Goal: Use online tool/utility: Utilize a website feature to perform a specific function

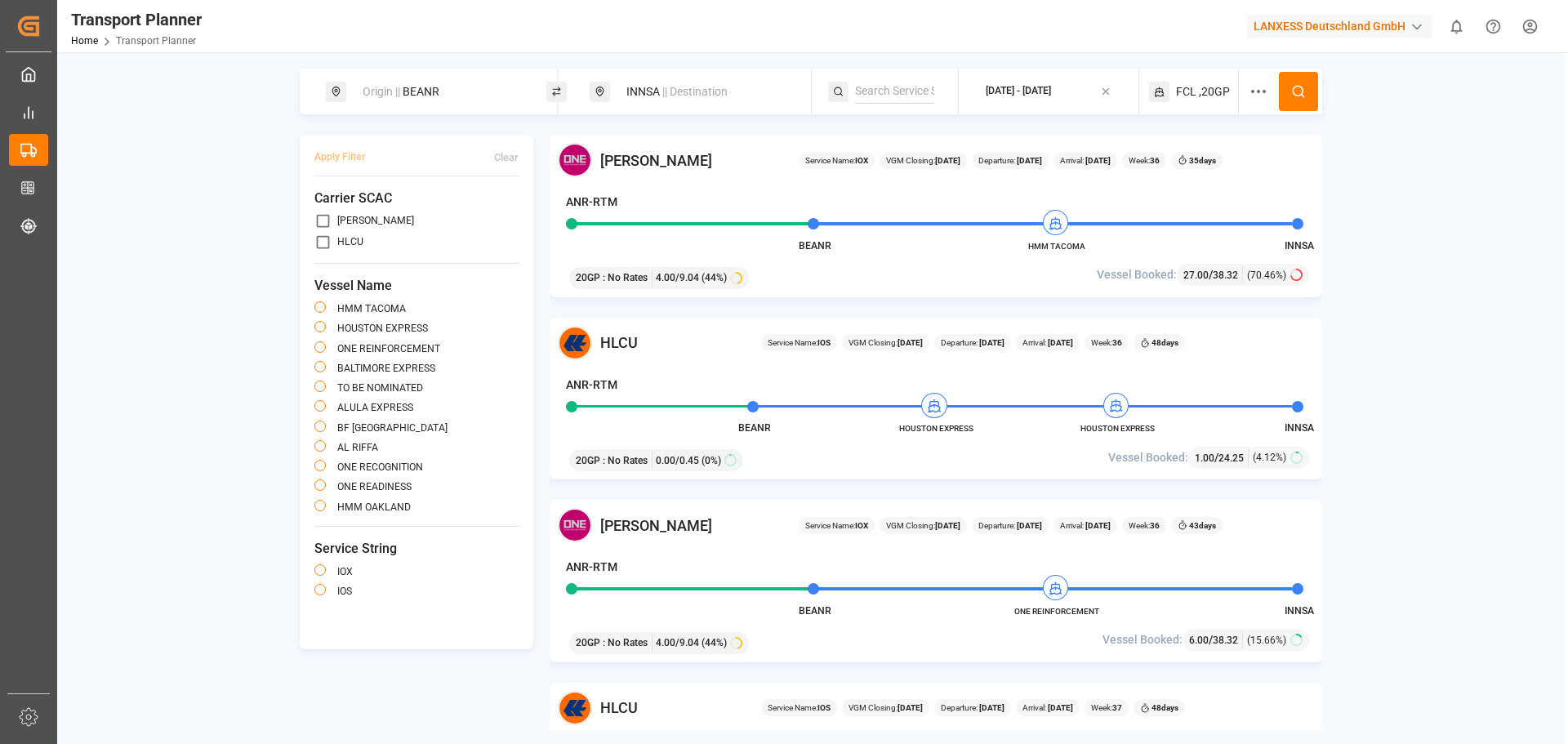
scroll to position [899, 0]
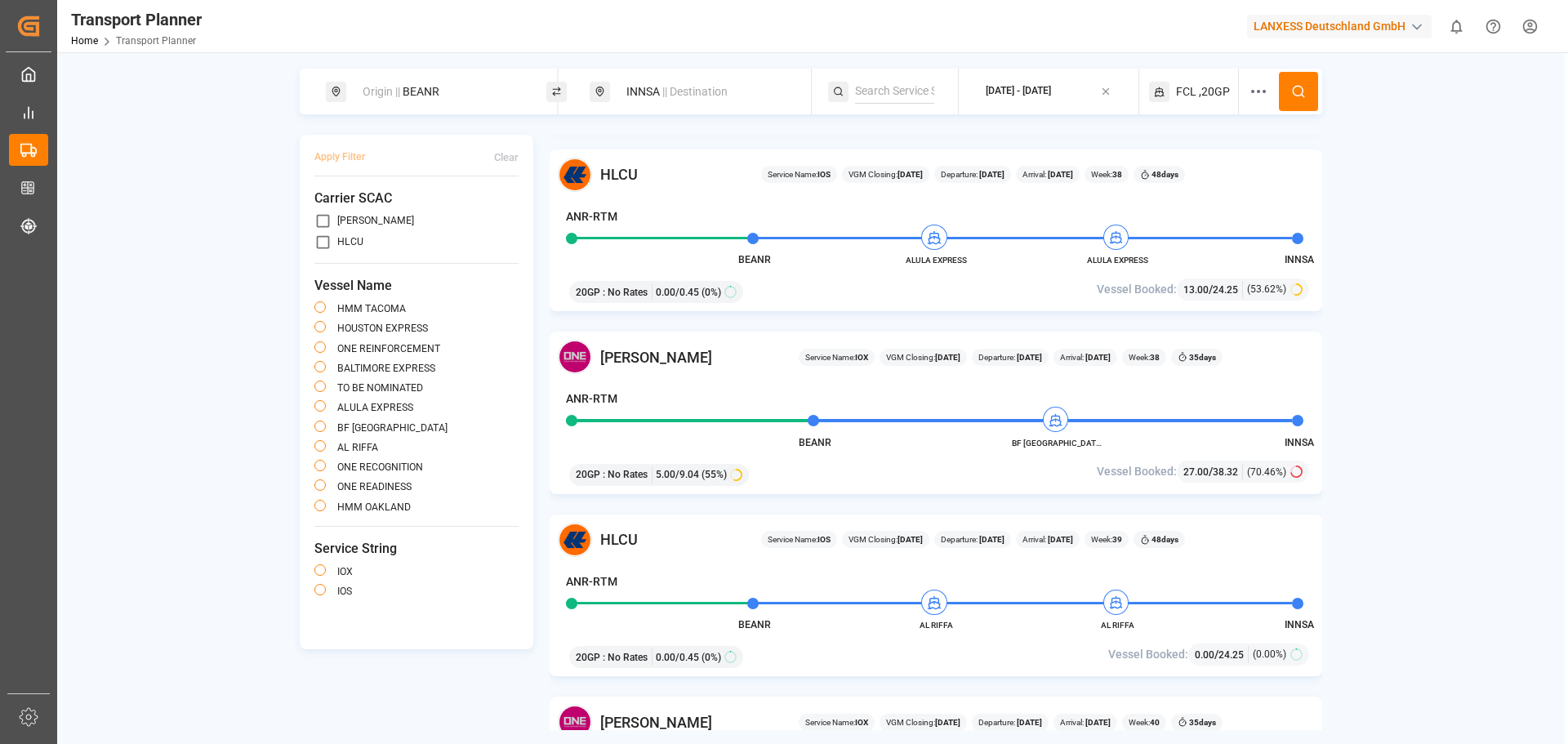
click at [444, 96] on div "Origin || BEANR" at bounding box center [441, 92] width 176 height 30
drag, startPoint x: 425, startPoint y: 209, endPoint x: 346, endPoint y: 204, distance: 79.2
click at [346, 210] on input "BEANR" at bounding box center [427, 222] width 164 height 25
click at [434, 270] on div "NLRTM [GEOGRAPHIC_DATA]" at bounding box center [441, 269] width 165 height 34
type input "NLRTM"
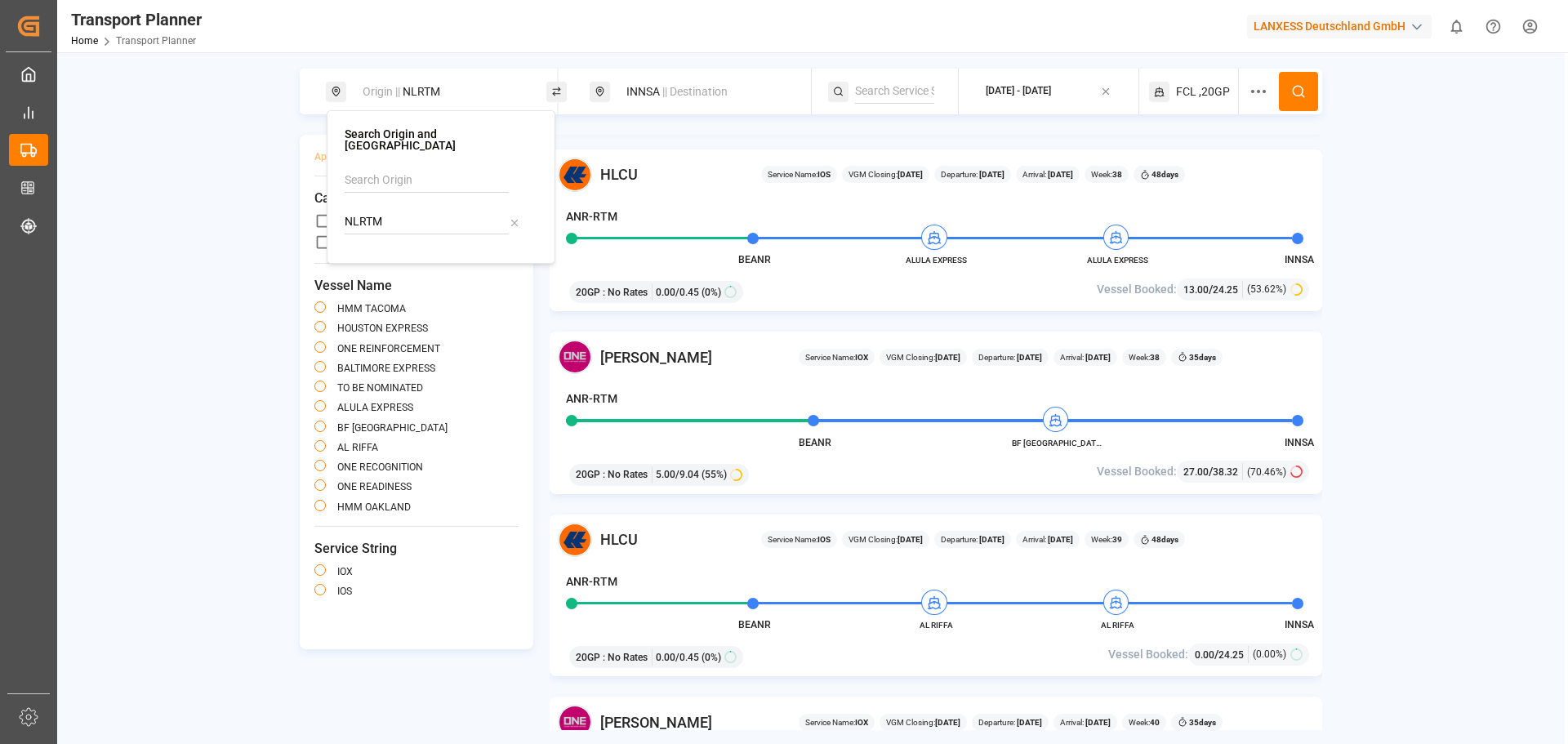
click at [705, 97] on span "|| Destination" at bounding box center [695, 92] width 65 height 13
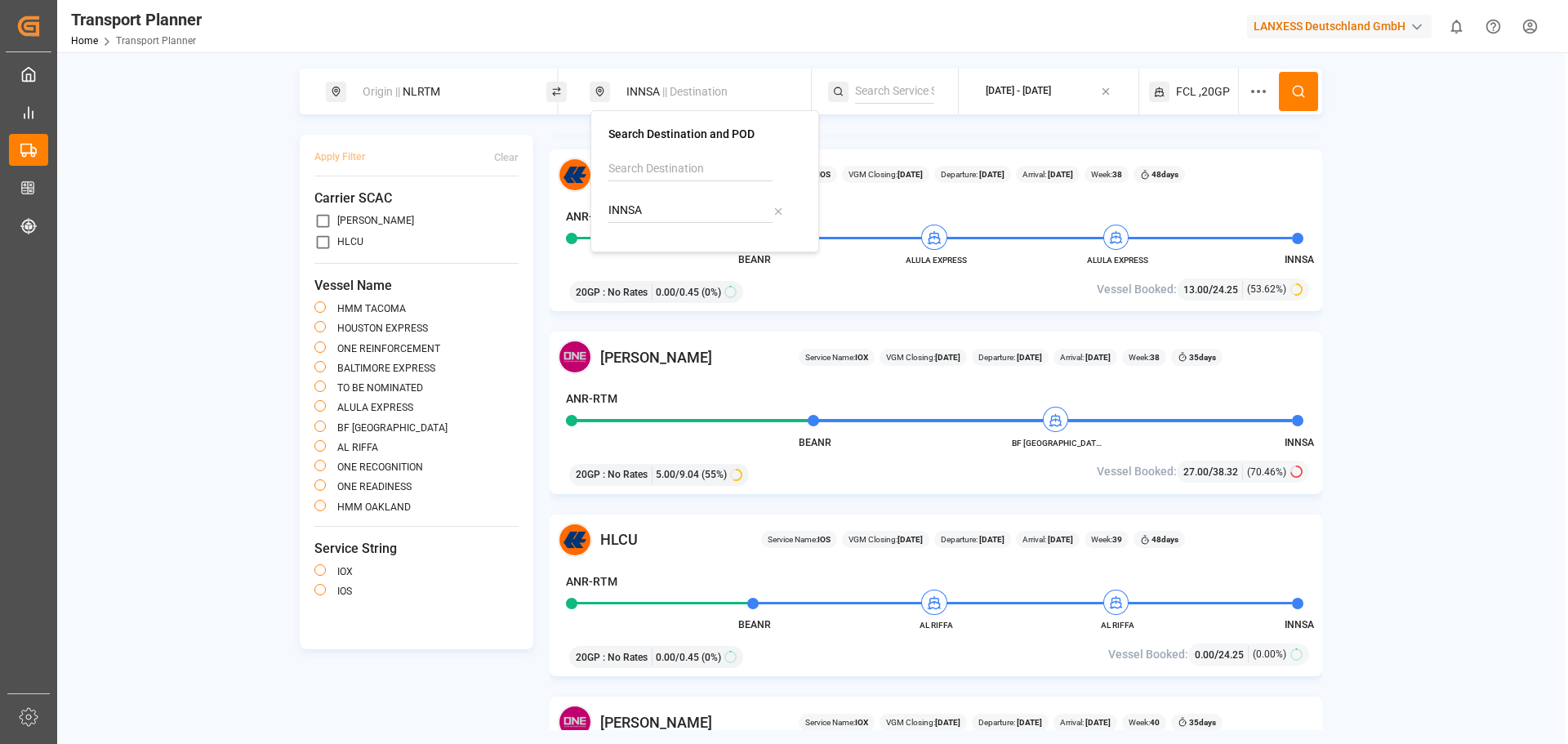
drag, startPoint x: 681, startPoint y: 195, endPoint x: 606, endPoint y: 199, distance: 75.1
click at [606, 199] on div "Search Destination and POD INNSA" at bounding box center [705, 182] width 229 height 142
drag, startPoint x: 623, startPoint y: 204, endPoint x: 591, endPoint y: 202, distance: 32.1
click at [591, 202] on div "Search Destination and POD INNSA" at bounding box center [705, 182] width 229 height 142
drag, startPoint x: 659, startPoint y: 208, endPoint x: 552, endPoint y: 212, distance: 107.1
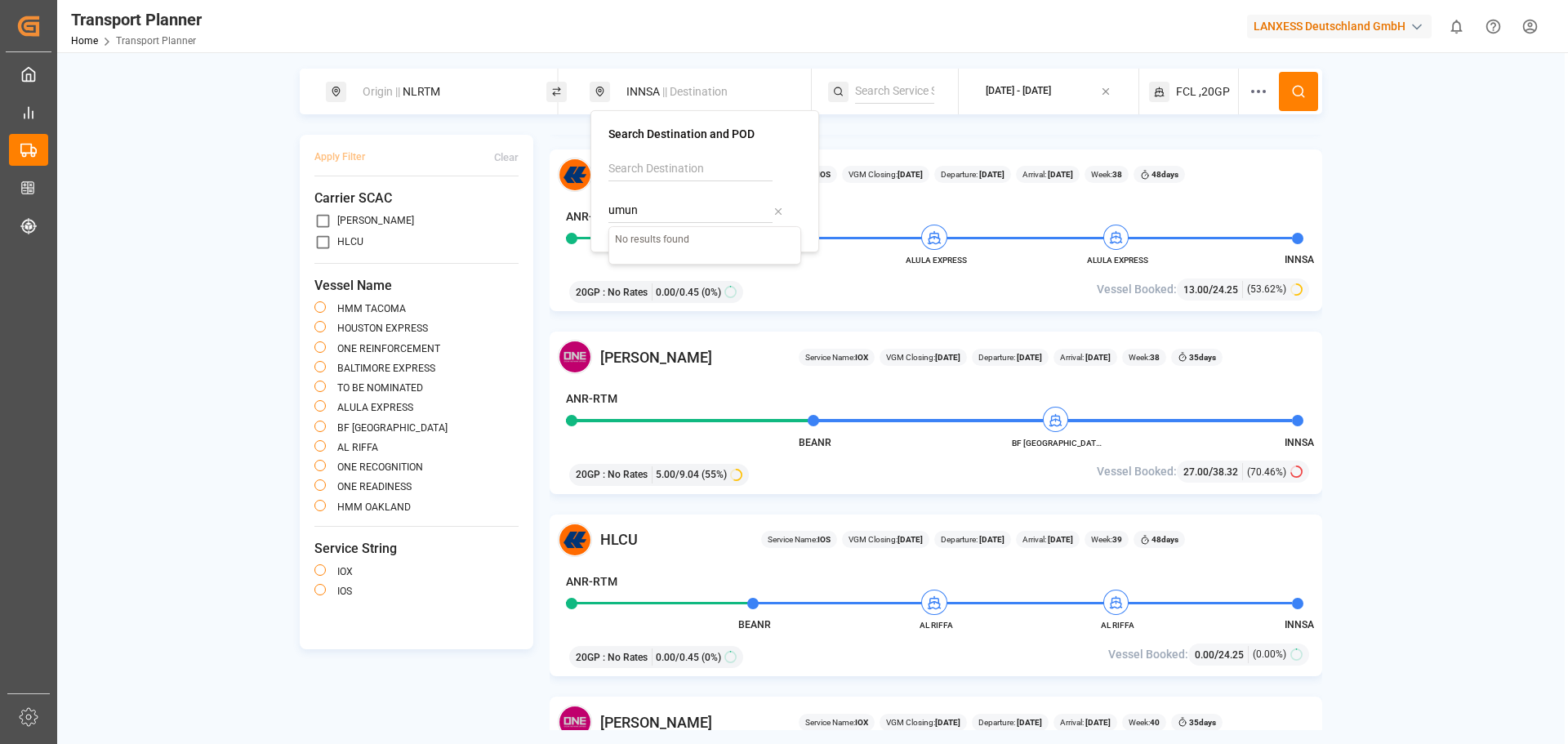
click at [552, 212] on body "Created by potrace 1.15, written by [PERSON_NAME] [DATE]-[DATE] Created by potr…" at bounding box center [784, 372] width 1568 height 744
type input "u"
click at [649, 244] on b "INMUN" at bounding box center [661, 249] width 37 height 13
type input "INMUN"
click at [1303, 97] on icon at bounding box center [1298, 92] width 15 height 15
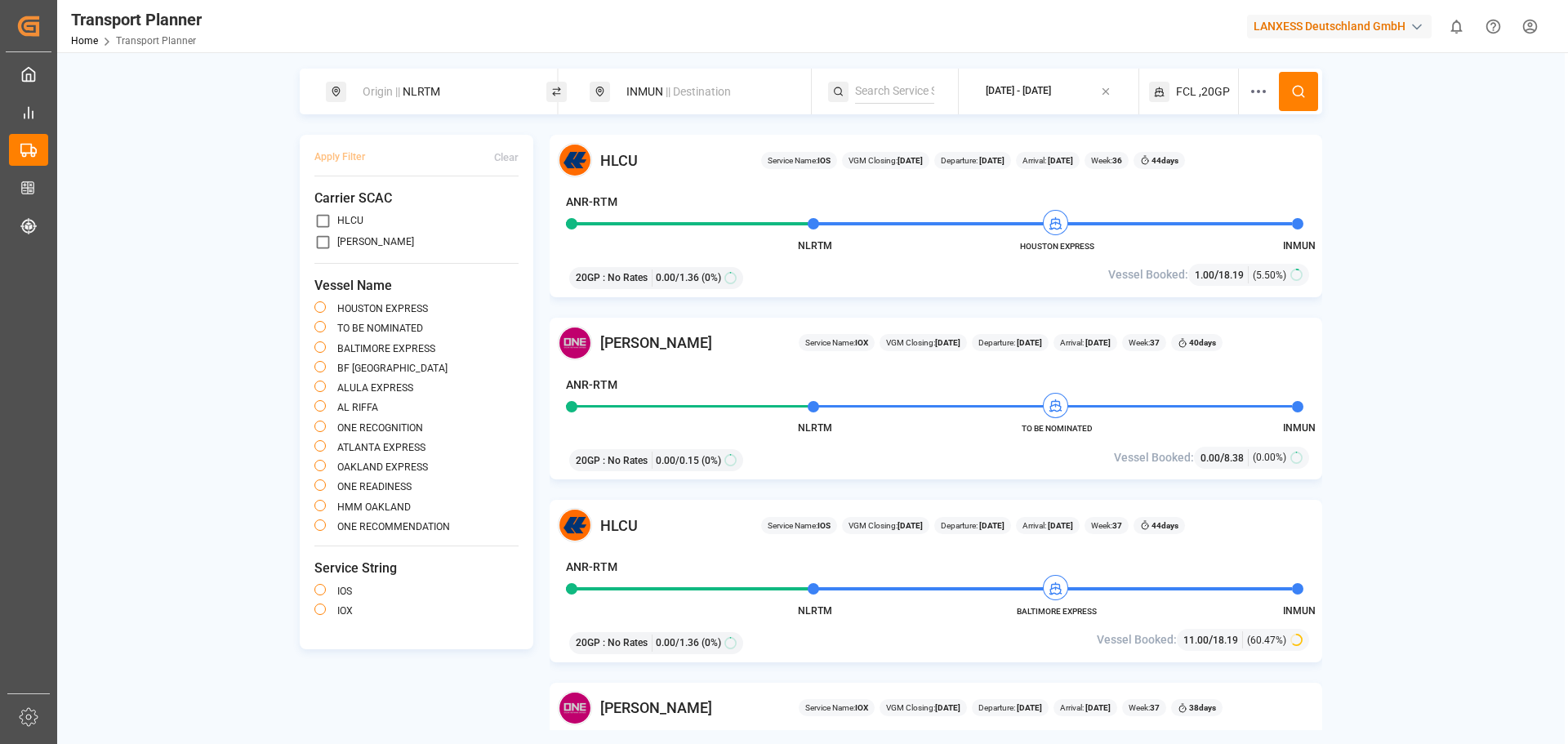
click at [672, 87] on span "|| Destination" at bounding box center [698, 92] width 65 height 13
drag, startPoint x: 662, startPoint y: 204, endPoint x: 602, endPoint y: 214, distance: 60.8
click at [606, 212] on div "Search Destination and POD INMUN" at bounding box center [705, 182] width 229 height 142
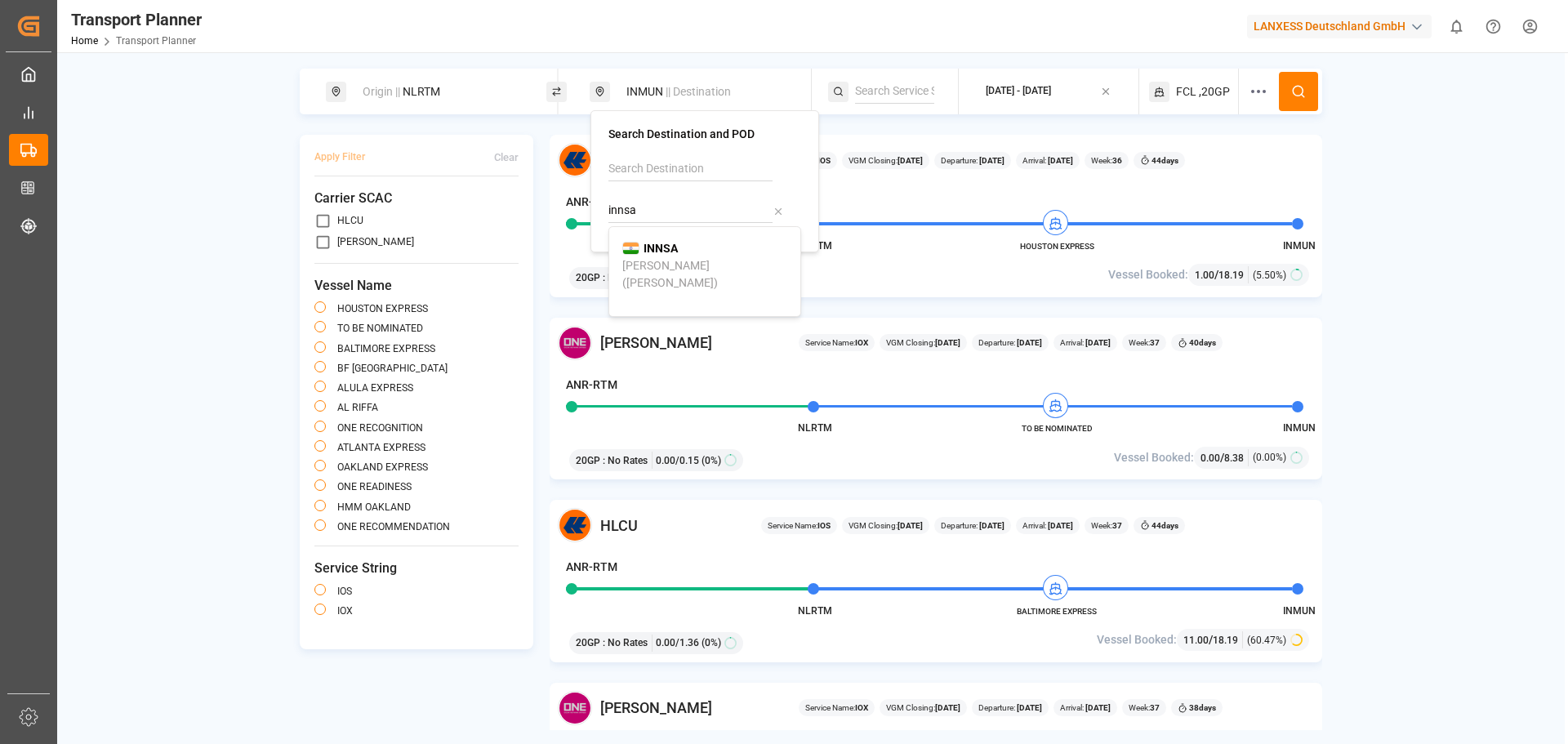
click at [719, 258] on div "[PERSON_NAME] ([PERSON_NAME])" at bounding box center [704, 275] width 165 height 34
type input "INNSA"
click at [1304, 87] on icon at bounding box center [1298, 92] width 15 height 15
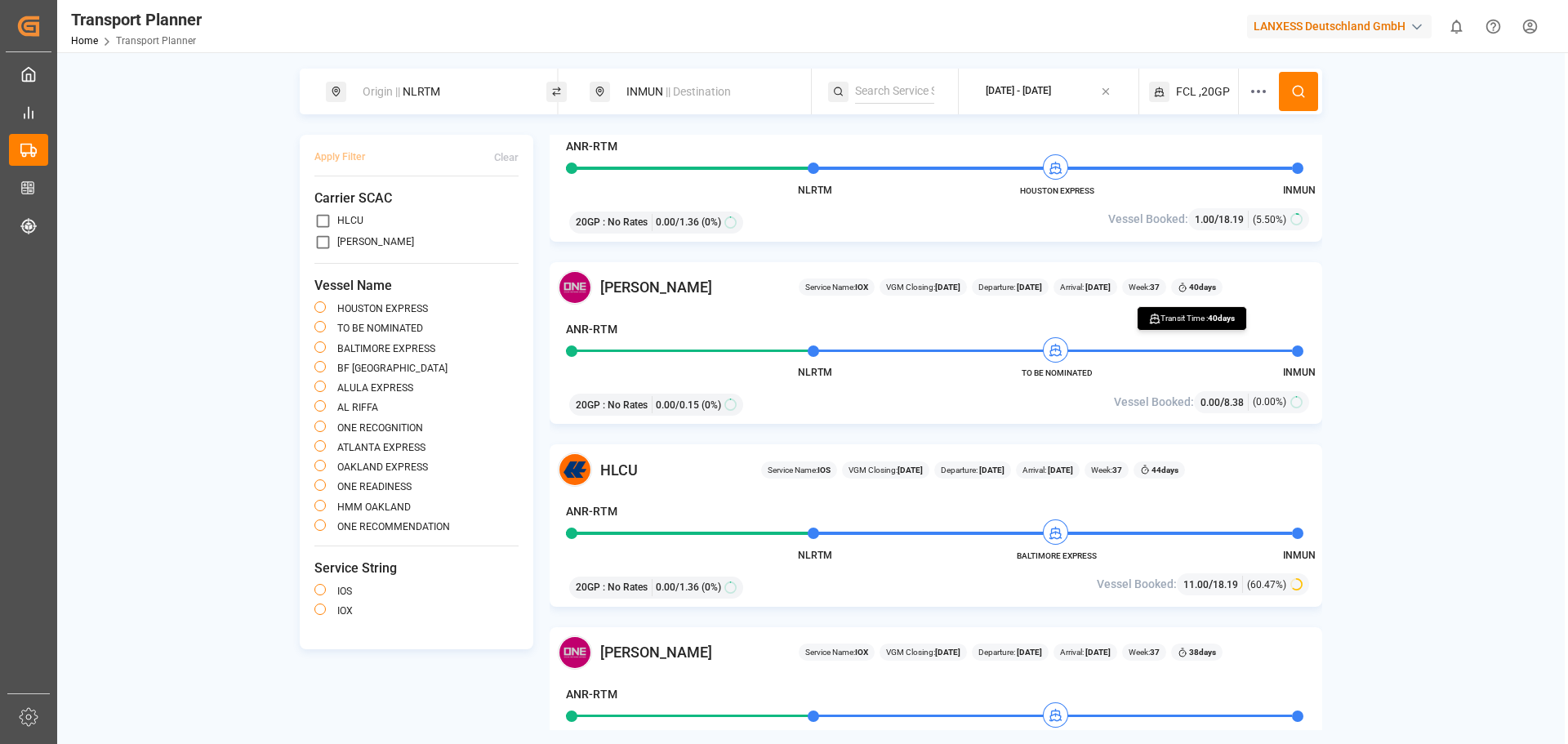
scroll to position [82, 0]
